Goal: Task Accomplishment & Management: Complete application form

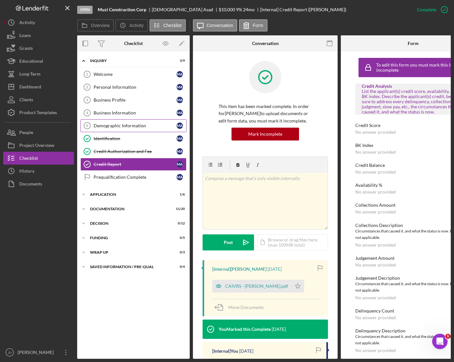
click at [117, 123] on div "Demographic Information" at bounding box center [134, 125] width 83 height 5
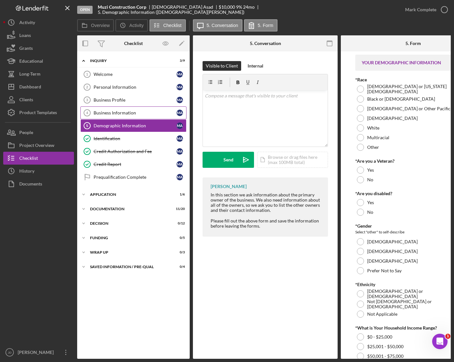
click at [115, 113] on div "Business Information" at bounding box center [134, 112] width 83 height 5
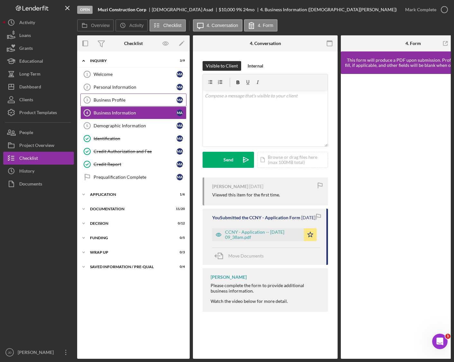
click at [110, 98] on div "Business Profile" at bounding box center [134, 99] width 83 height 5
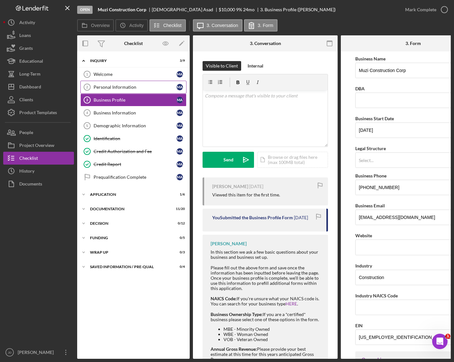
click at [111, 87] on div "Personal Information" at bounding box center [134, 86] width 83 height 5
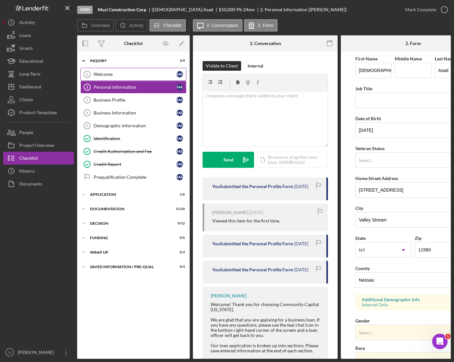
click at [110, 75] on div "Welcome" at bounding box center [134, 74] width 83 height 5
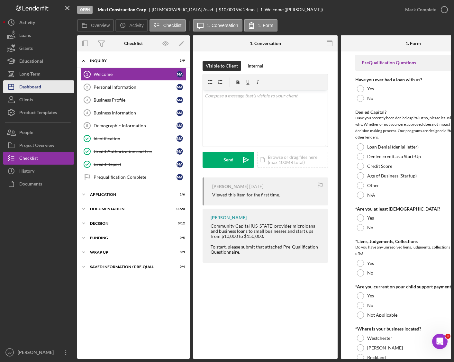
click at [22, 88] on div "Dashboard" at bounding box center [30, 87] width 22 height 14
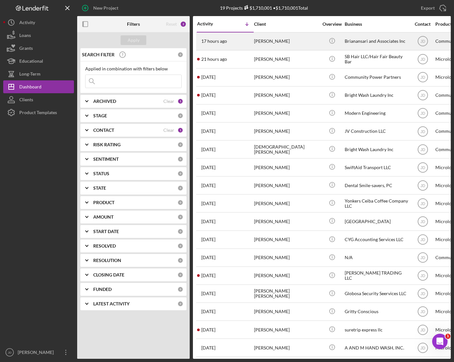
click at [266, 42] on div "[PERSON_NAME]" at bounding box center [286, 41] width 64 height 17
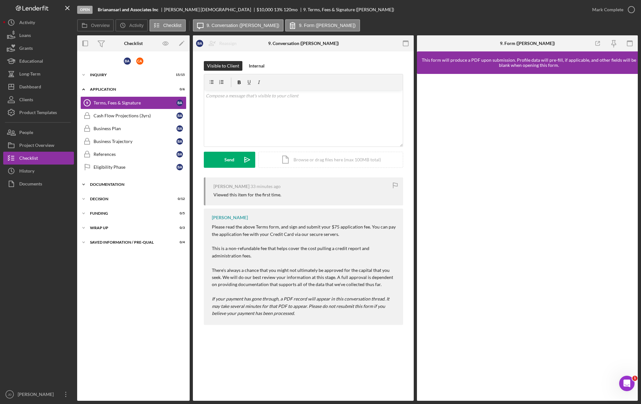
click at [84, 184] on icon "Icon/Expander" at bounding box center [83, 184] width 13 height 13
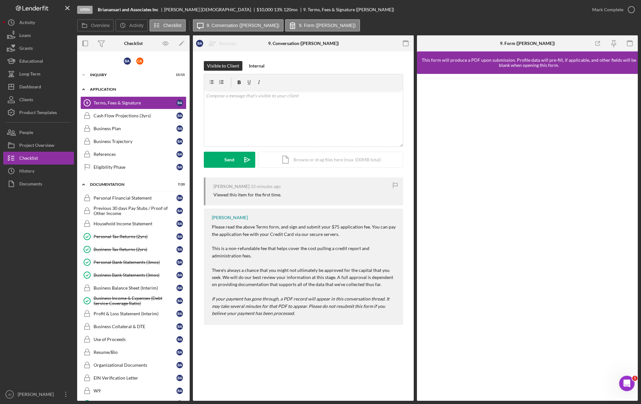
click at [83, 88] on icon "Icon/Expander" at bounding box center [83, 89] width 13 height 13
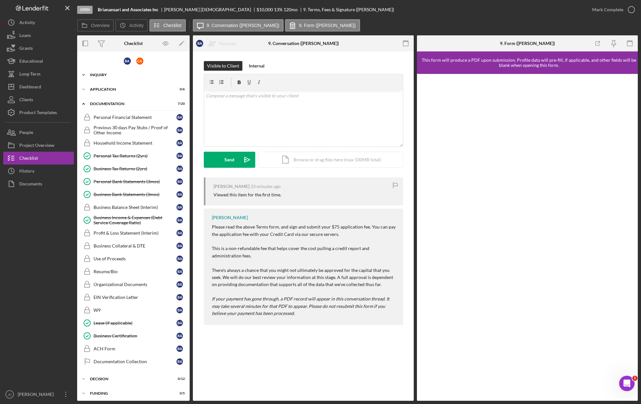
click at [84, 75] on icon "Icon/Expander" at bounding box center [83, 74] width 13 height 13
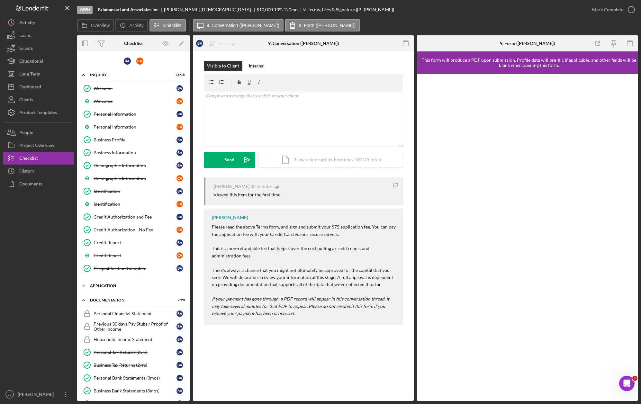
click at [82, 284] on icon "Icon/Expander" at bounding box center [83, 285] width 13 height 13
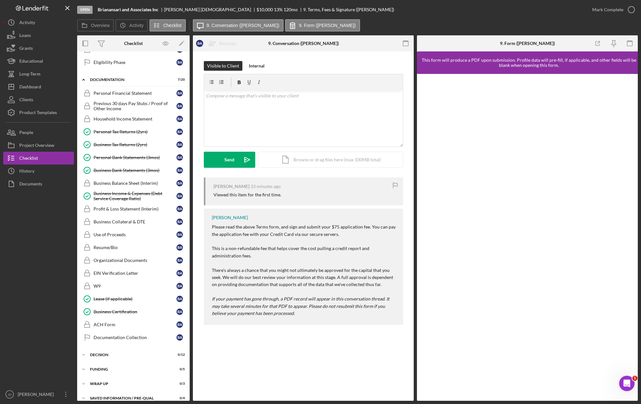
scroll to position [300, 0]
click at [127, 172] on div "Business Bank Statements (3mos)" at bounding box center [134, 170] width 83 height 5
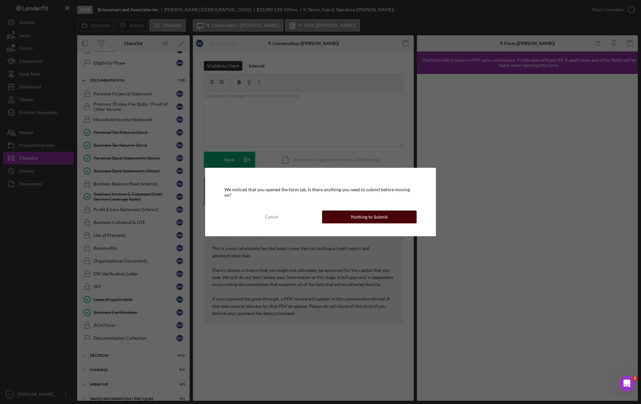
click at [372, 217] on div "Nothing to Submit" at bounding box center [369, 216] width 37 height 13
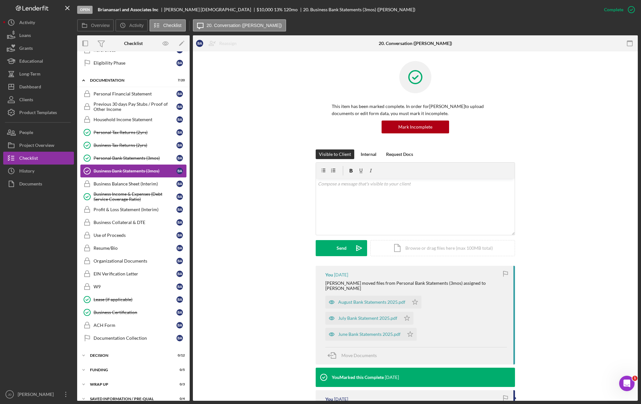
click at [127, 170] on div "Business Bank Statements (3mos)" at bounding box center [134, 170] width 83 height 5
click at [371, 299] on div "August Bank Statements 2025.pdf" at bounding box center [371, 301] width 67 height 5
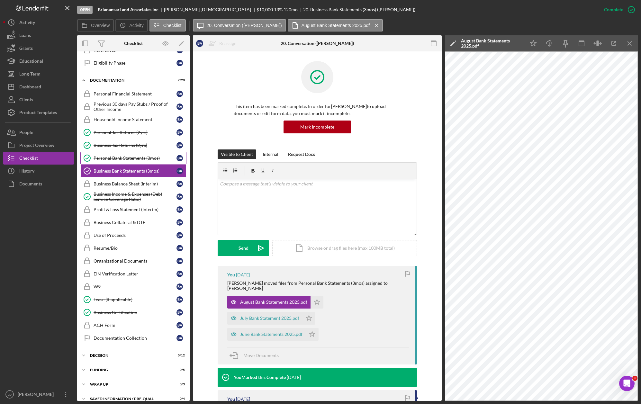
click at [124, 157] on div "Personal Bank Statements (3mos)" at bounding box center [134, 157] width 83 height 5
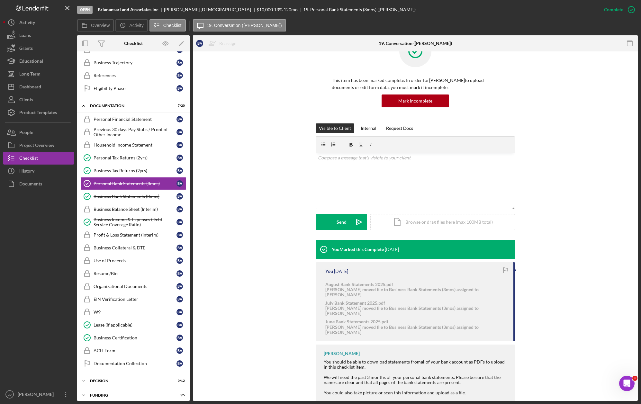
scroll to position [106, 0]
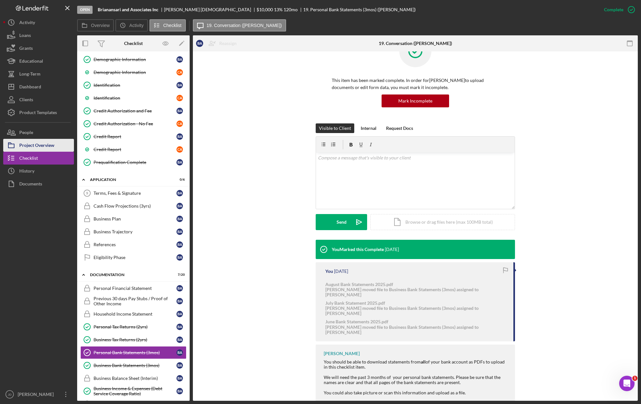
click at [45, 146] on div "Project Overview" at bounding box center [36, 146] width 35 height 14
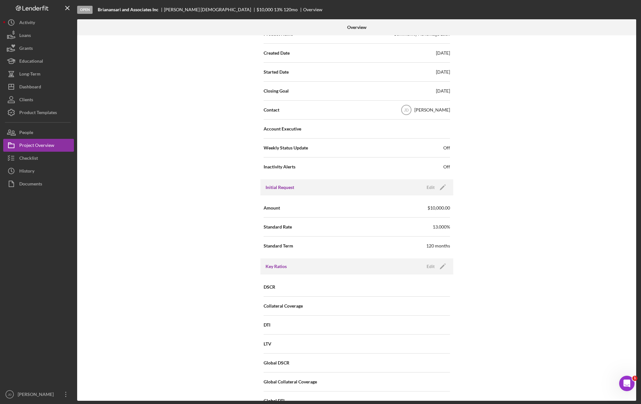
scroll to position [135, 0]
click at [444, 185] on icon "Icon/Edit" at bounding box center [442, 186] width 16 height 16
click at [427, 202] on input "$10,000" at bounding box center [403, 206] width 93 height 15
drag, startPoint x: 380, startPoint y: 204, endPoint x: 362, endPoint y: 206, distance: 18.4
click at [362, 206] on input "$10,000" at bounding box center [403, 206] width 93 height 15
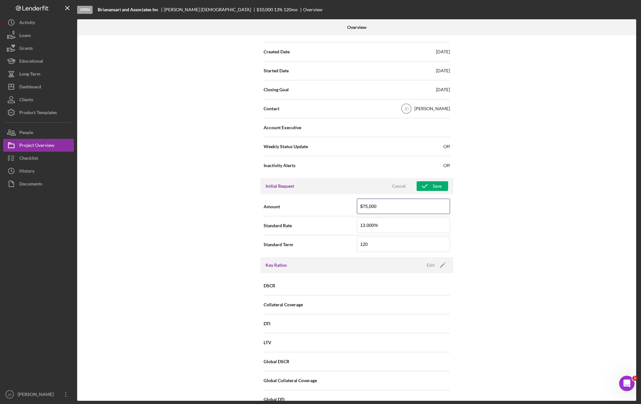
type input "$75,000"
click at [453, 212] on div "Internal Workflow Stage Open Icon/Dropdown Arrow Archive (can unarchive later i…" at bounding box center [356, 217] width 559 height 365
click at [375, 230] on input "13.000%" at bounding box center [403, 224] width 93 height 15
click at [369, 224] on input "13.000%" at bounding box center [403, 224] width 93 height 15
type input "13.250%"
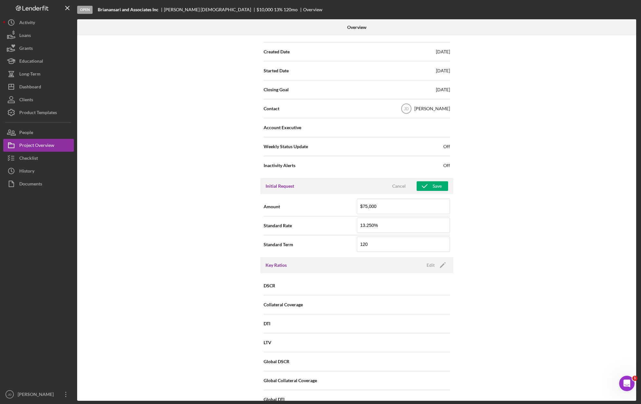
click at [335, 226] on span "Standard Rate" at bounding box center [309, 225] width 93 height 6
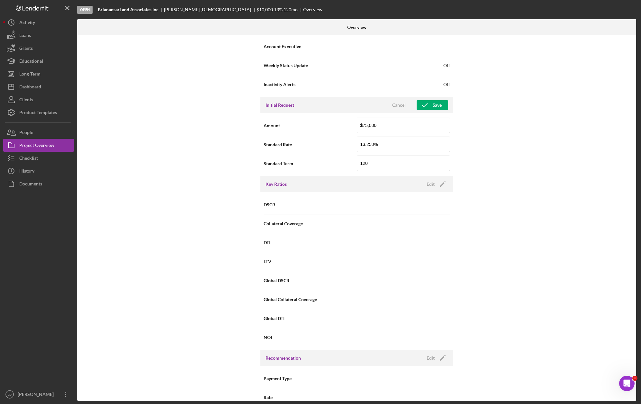
scroll to position [204, 0]
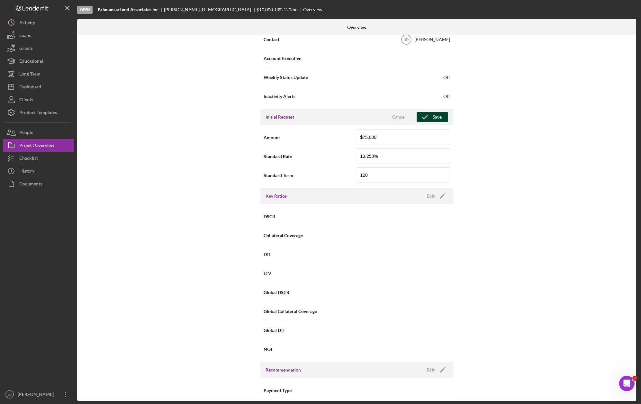
click at [428, 119] on icon "button" at bounding box center [424, 117] width 16 height 16
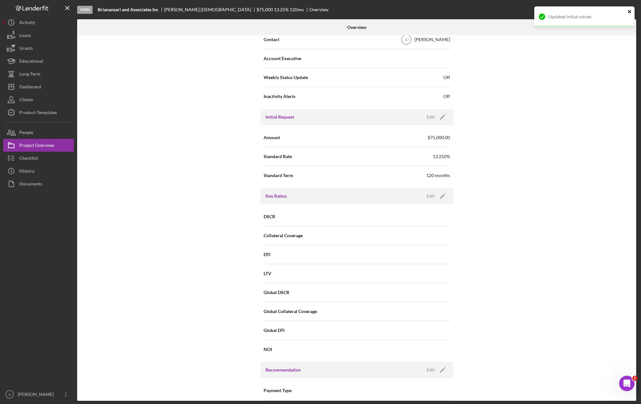
click at [453, 12] on icon "close" at bounding box center [628, 11] width 3 height 3
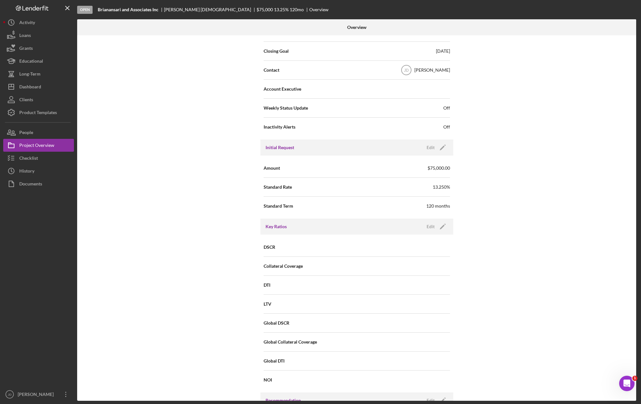
scroll to position [0, 0]
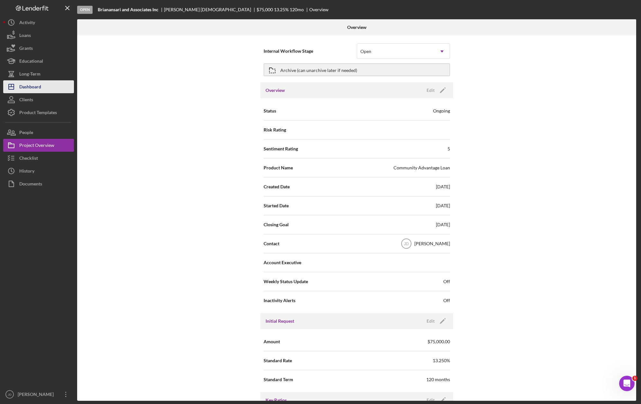
click at [38, 86] on div "Dashboard" at bounding box center [30, 87] width 22 height 14
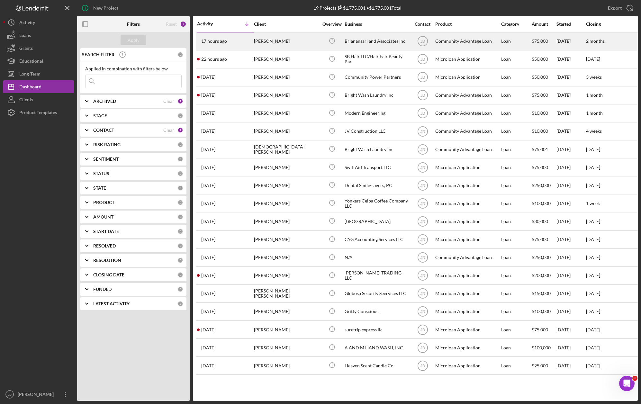
click at [268, 39] on div "[PERSON_NAME]" at bounding box center [286, 41] width 64 height 17
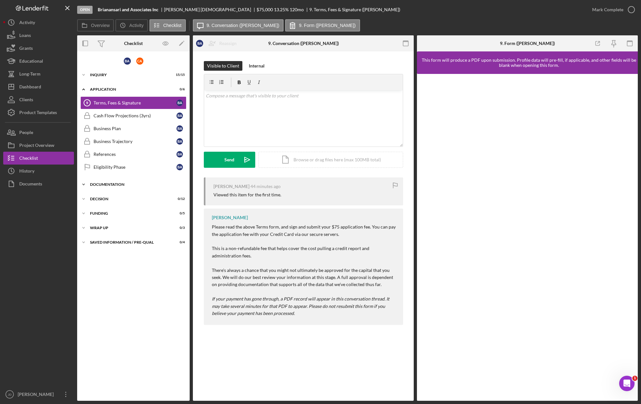
click at [86, 183] on icon "Icon/Expander" at bounding box center [83, 184] width 13 height 13
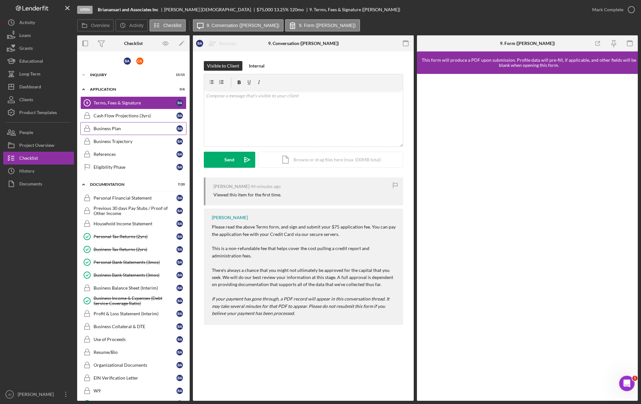
click at [110, 127] on div "Business Plan" at bounding box center [134, 128] width 83 height 5
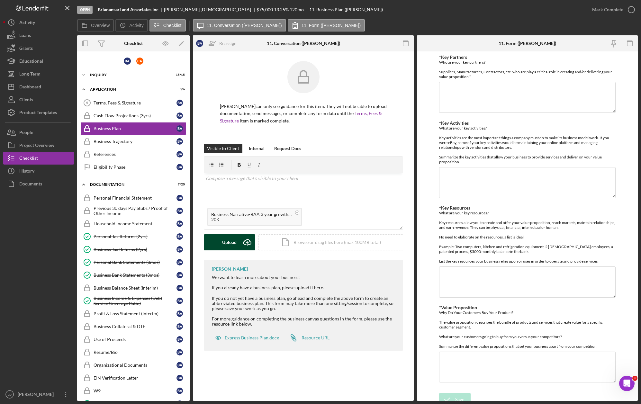
click at [230, 239] on div "Upload" at bounding box center [229, 242] width 14 height 16
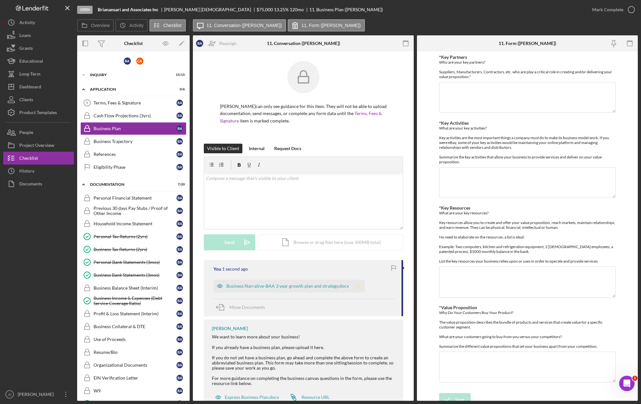
click at [352, 288] on icon "Icon/Star" at bounding box center [358, 285] width 13 height 13
click at [453, 12] on icon "button" at bounding box center [631, 10] width 16 height 16
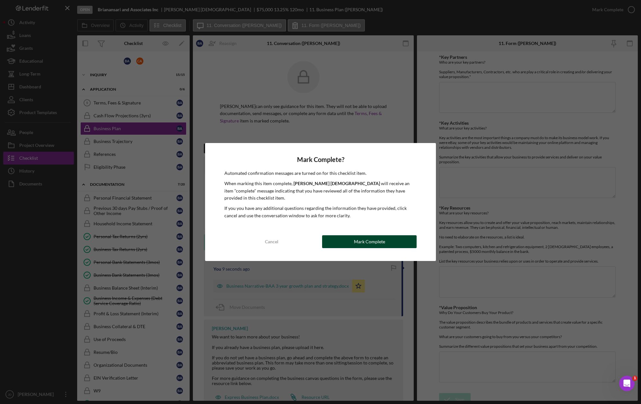
click at [380, 237] on div "Mark Complete" at bounding box center [369, 241] width 31 height 13
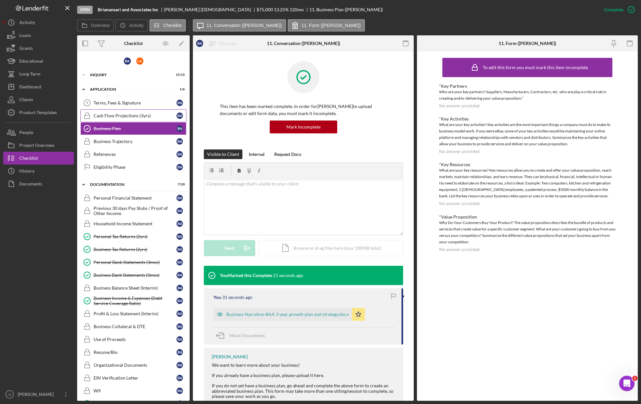
click at [131, 115] on div "Cash Flow Projections (3yrs)" at bounding box center [134, 115] width 83 height 5
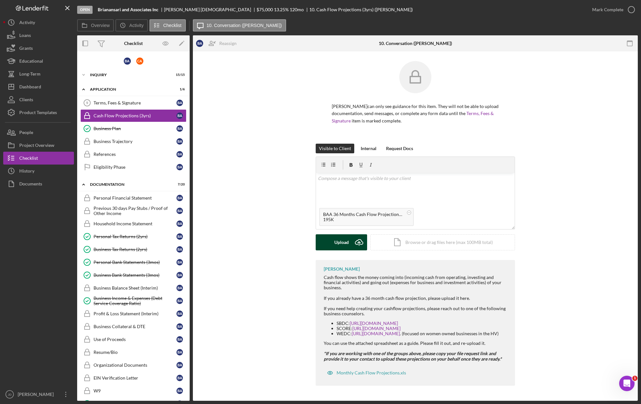
click at [350, 241] on button "Upload Icon/Upload" at bounding box center [340, 242] width 51 height 16
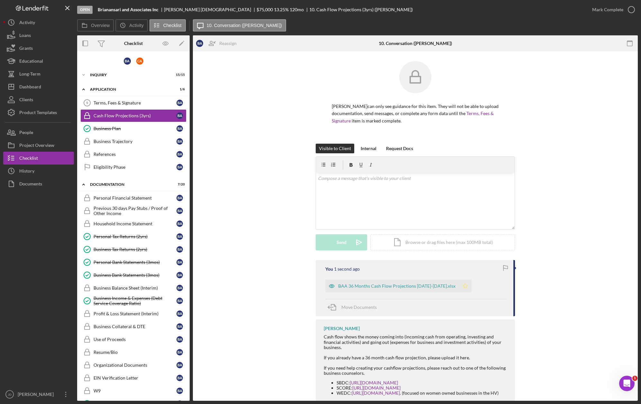
click at [453, 284] on icon "Icon/Star" at bounding box center [464, 285] width 13 height 13
click at [453, 8] on icon "button" at bounding box center [631, 10] width 16 height 16
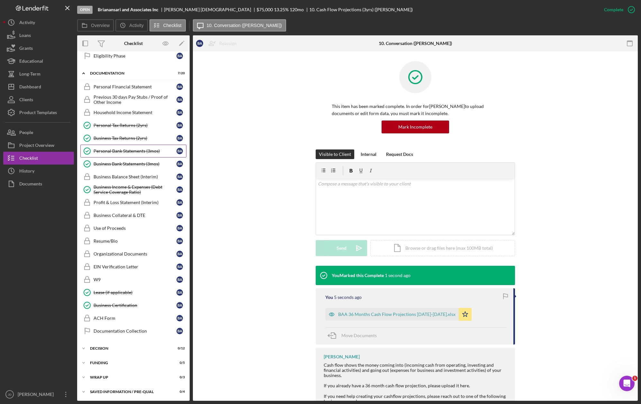
scroll to position [112, 0]
click at [124, 202] on div "Profit & Loss Statement (Interim)" at bounding box center [134, 201] width 83 height 5
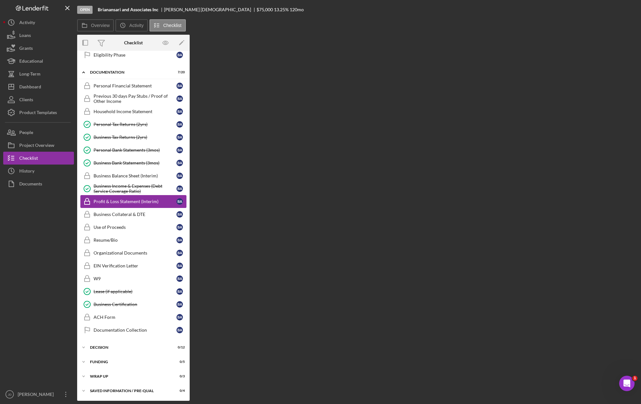
scroll to position [112, 0]
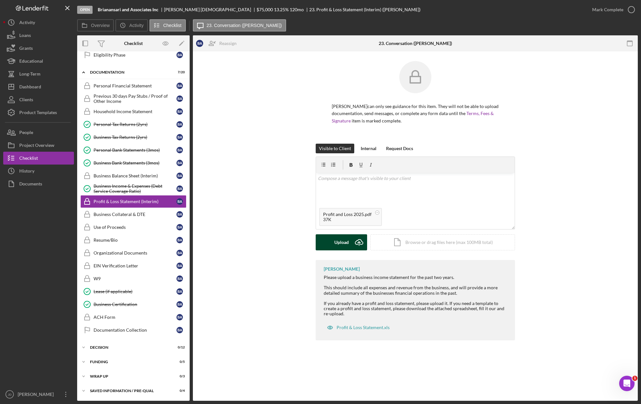
click at [342, 241] on div "Upload" at bounding box center [341, 242] width 14 height 16
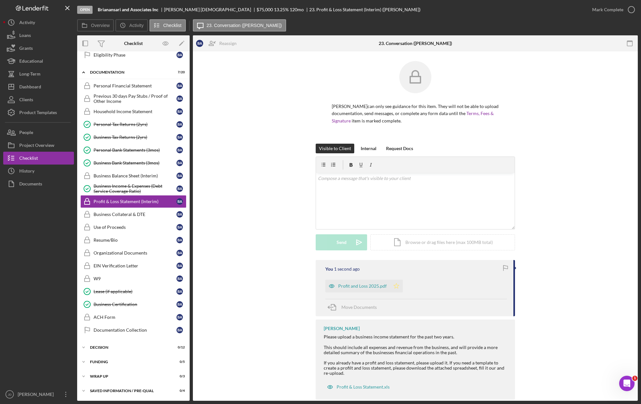
click at [394, 287] on polygon "button" at bounding box center [396, 285] width 5 height 5
click at [453, 10] on icon "button" at bounding box center [631, 10] width 16 height 16
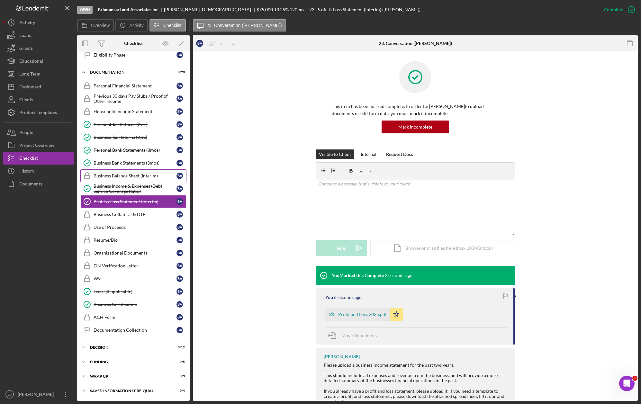
click at [135, 173] on div "Business Balance Sheet (Interim)" at bounding box center [134, 175] width 83 height 5
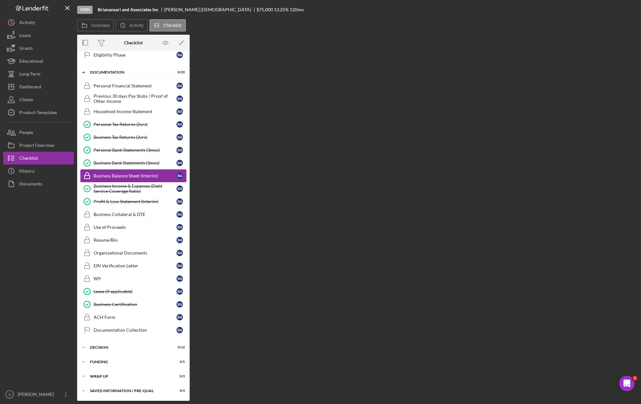
scroll to position [112, 0]
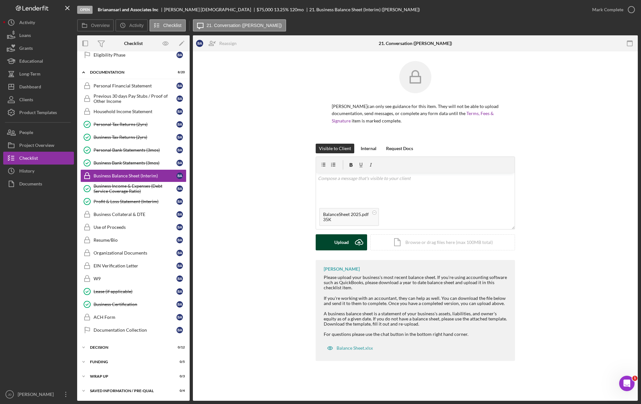
click at [340, 244] on div "Upload" at bounding box center [341, 242] width 14 height 16
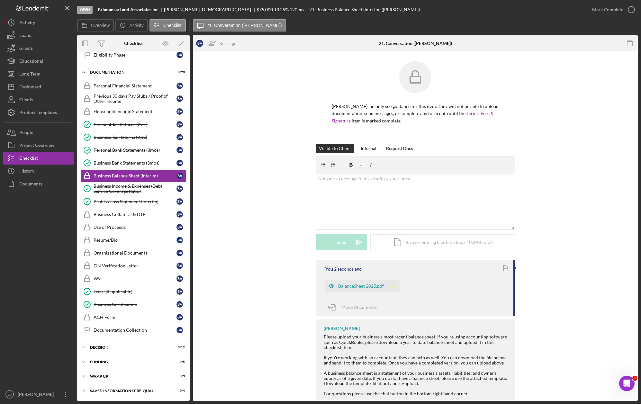
click at [392, 288] on icon "Icon/Star" at bounding box center [393, 285] width 13 height 13
click at [453, 13] on icon "button" at bounding box center [631, 10] width 16 height 16
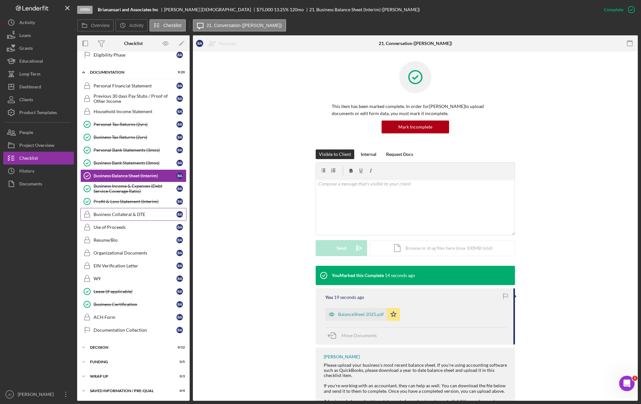
click at [117, 214] on div "Business Collateral & DTE" at bounding box center [134, 214] width 83 height 5
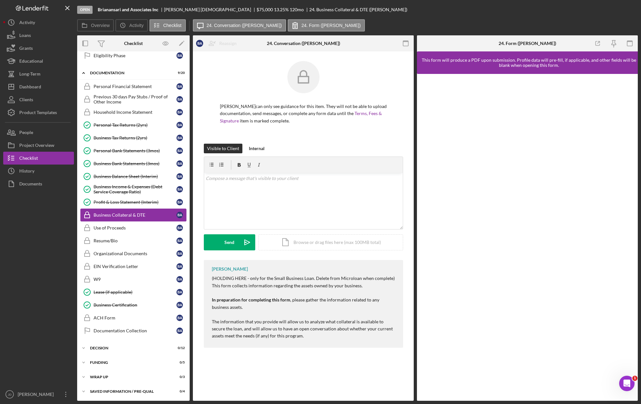
scroll to position [112, 0]
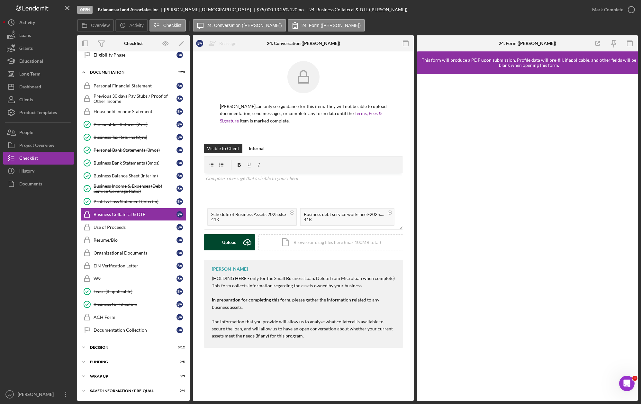
click at [224, 243] on div "Upload" at bounding box center [229, 242] width 14 height 16
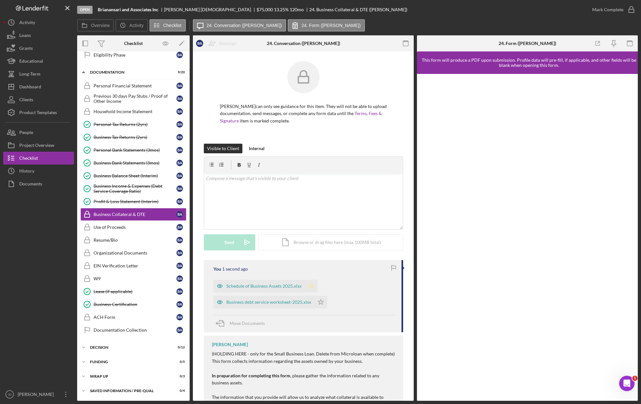
click at [308, 285] on icon "Icon/Star" at bounding box center [311, 285] width 13 height 13
click at [318, 301] on icon "Icon/Star" at bounding box center [320, 302] width 13 height 13
click at [453, 11] on icon "button" at bounding box center [631, 10] width 16 height 16
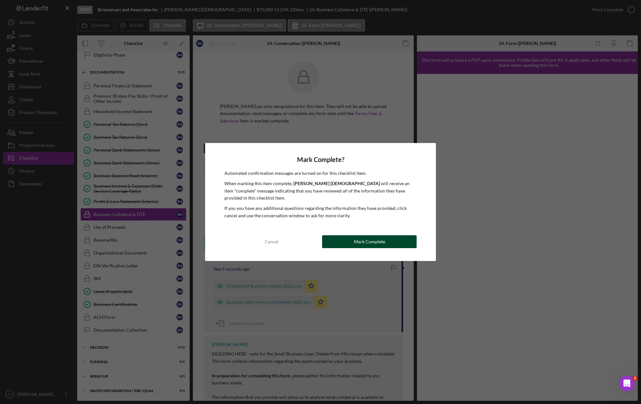
click at [349, 240] on button "Mark Complete" at bounding box center [369, 241] width 94 height 13
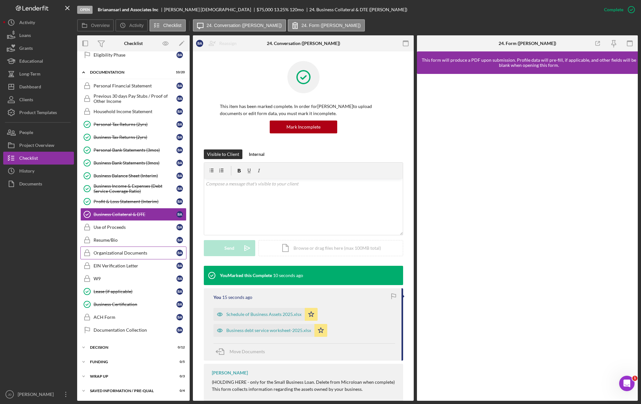
click at [118, 252] on div "Organizational Documents" at bounding box center [134, 252] width 83 height 5
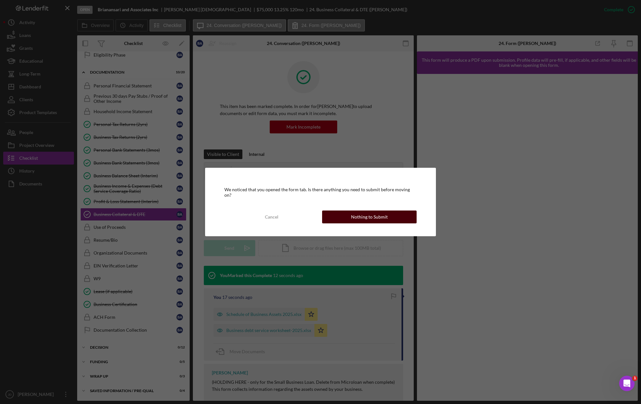
click at [382, 213] on div "Nothing to Submit" at bounding box center [369, 216] width 37 height 13
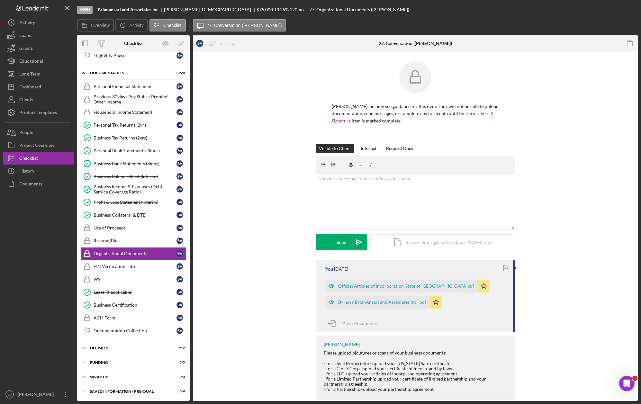
scroll to position [112, 0]
click at [376, 303] on div "By laws-BrianAnsari and Associates Inc_.pdf" at bounding box center [382, 301] width 88 height 5
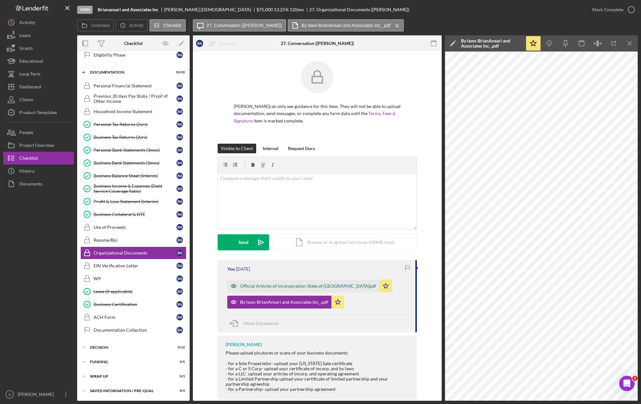
click at [274, 286] on div "Official Articles of incorporation-State of [GEOGRAPHIC_DATA]pdf" at bounding box center [308, 285] width 136 height 5
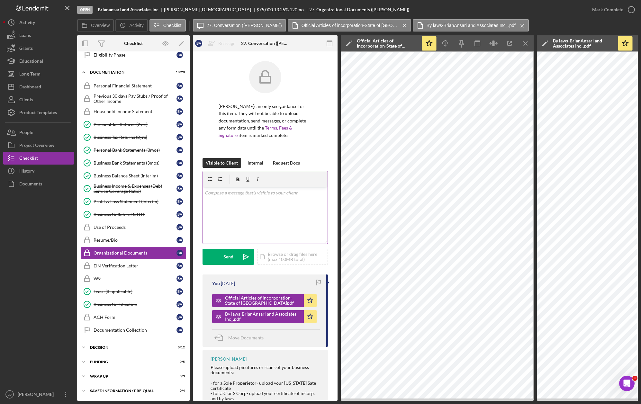
click at [269, 213] on div "v Color teal Color pink Remove color Add row above Add row below Add column bef…" at bounding box center [265, 215] width 125 height 56
click at [123, 265] on div "EIN Verification Letter" at bounding box center [134, 265] width 83 height 5
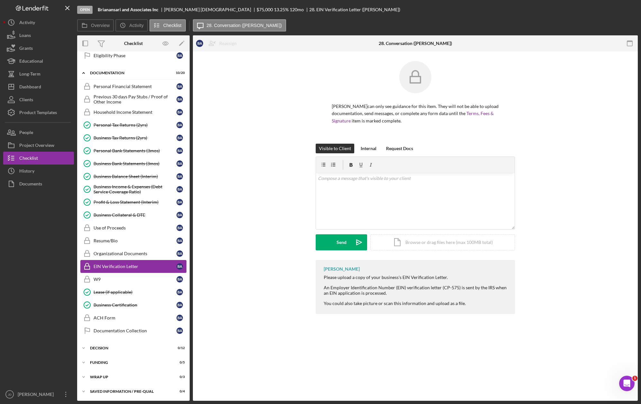
scroll to position [112, 0]
click at [344, 243] on div "Upload" at bounding box center [341, 242] width 14 height 16
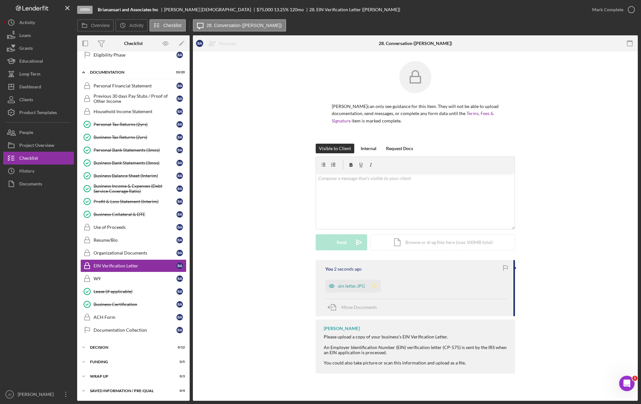
click at [375, 286] on icon "Icon/Star" at bounding box center [374, 285] width 13 height 13
